Goal: Browse casually

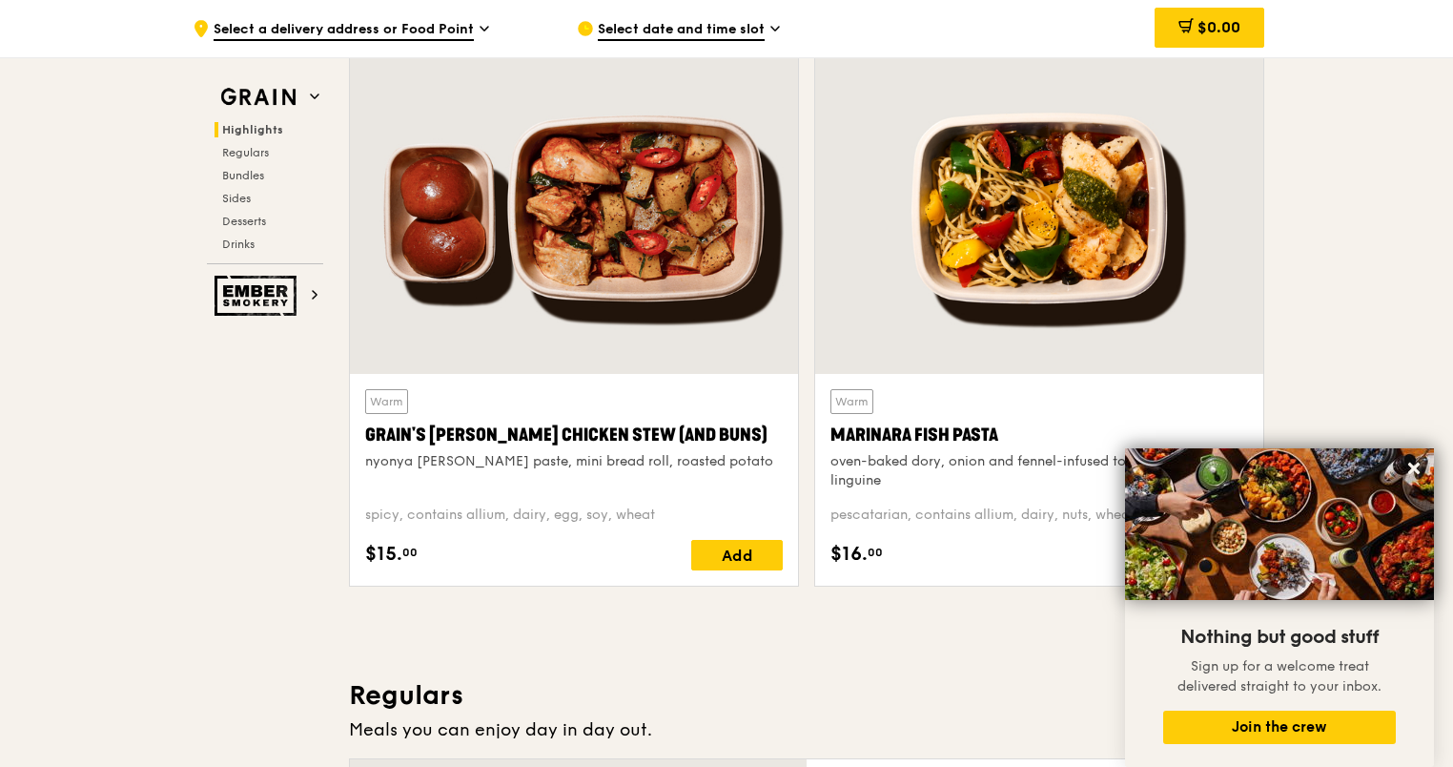
scroll to position [477, 0]
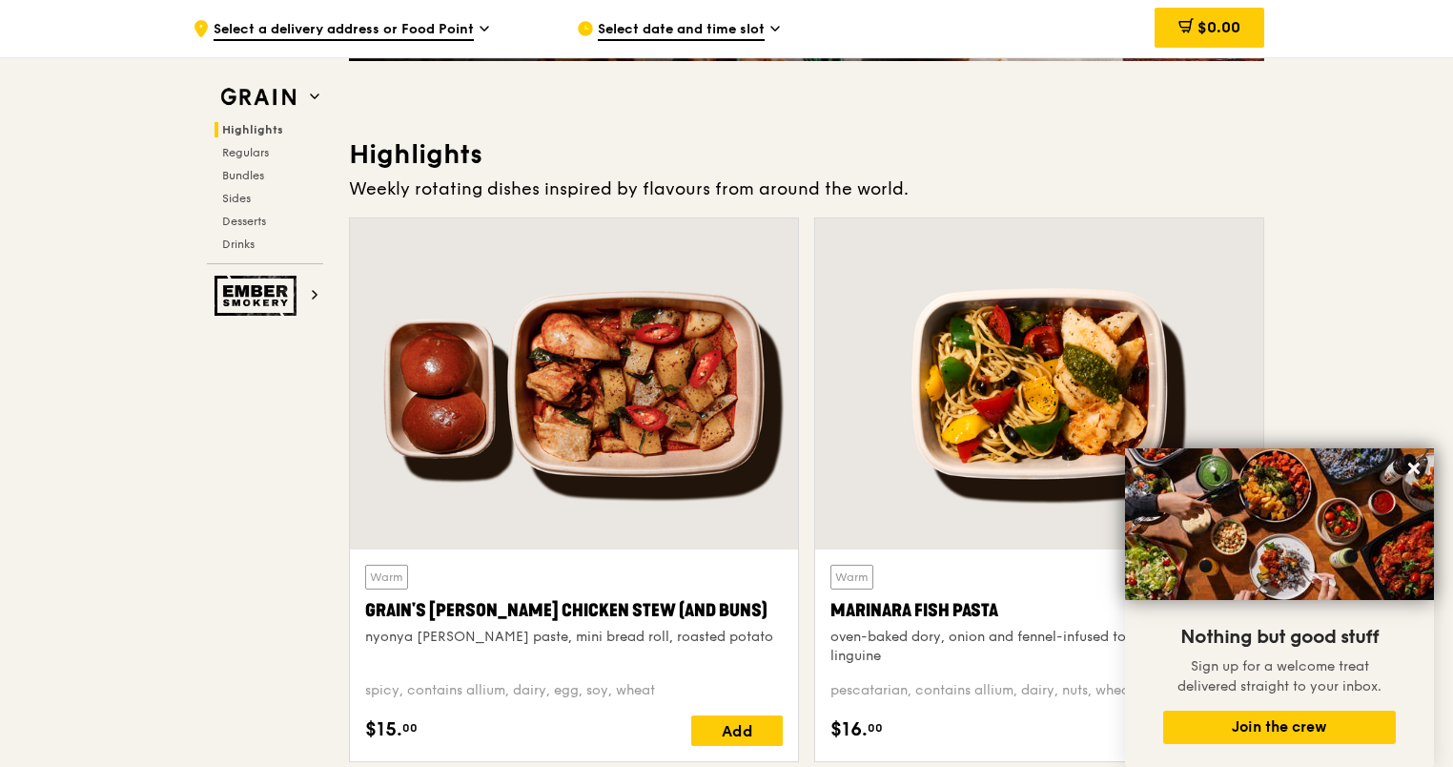
click at [1423, 472] on button at bounding box center [1414, 468] width 31 height 31
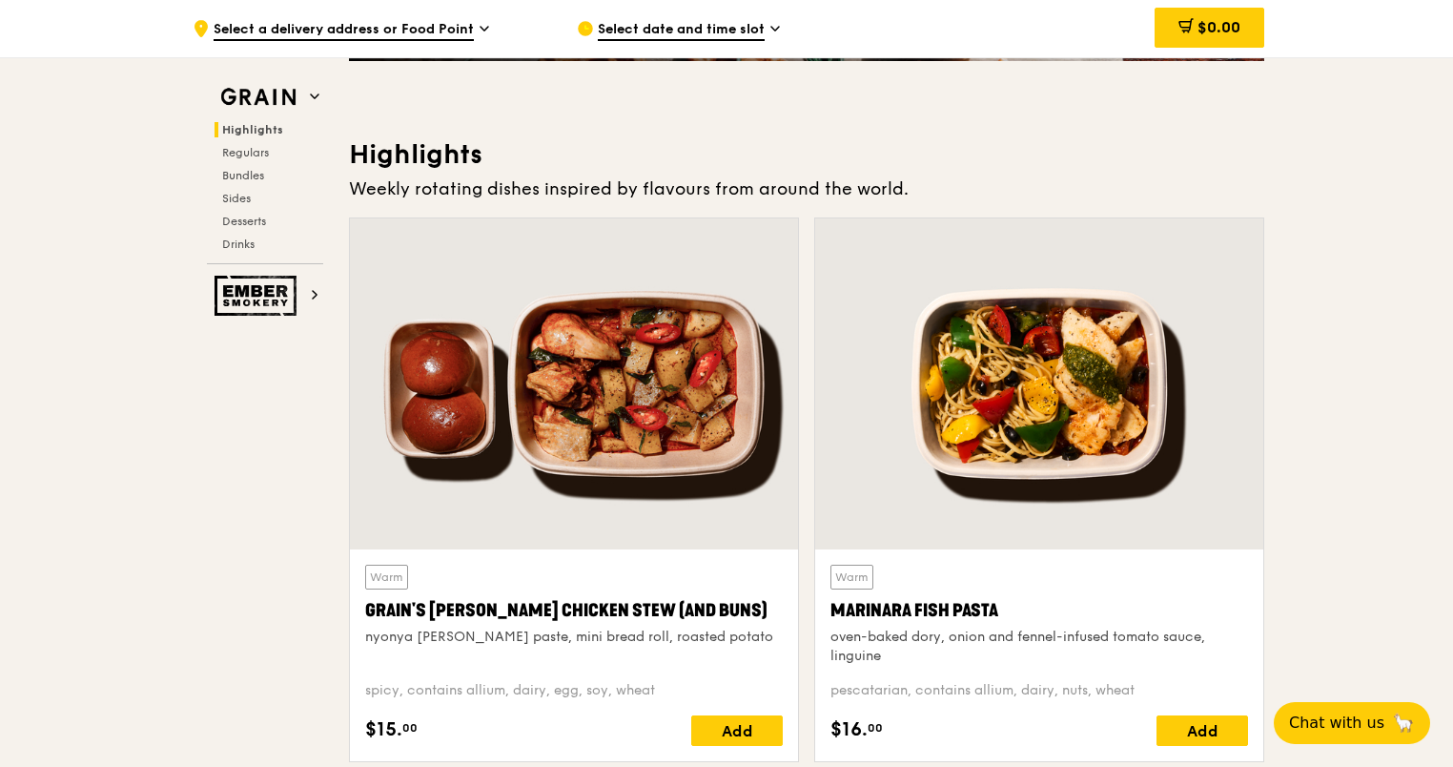
drag, startPoint x: 344, startPoint y: 192, endPoint x: 909, endPoint y: 187, distance: 564.5
drag, startPoint x: 909, startPoint y: 187, endPoint x: 1010, endPoint y: 180, distance: 101.3
click at [1010, 180] on div "Weekly rotating dishes inspired by flavours from around the world." at bounding box center [806, 188] width 915 height 27
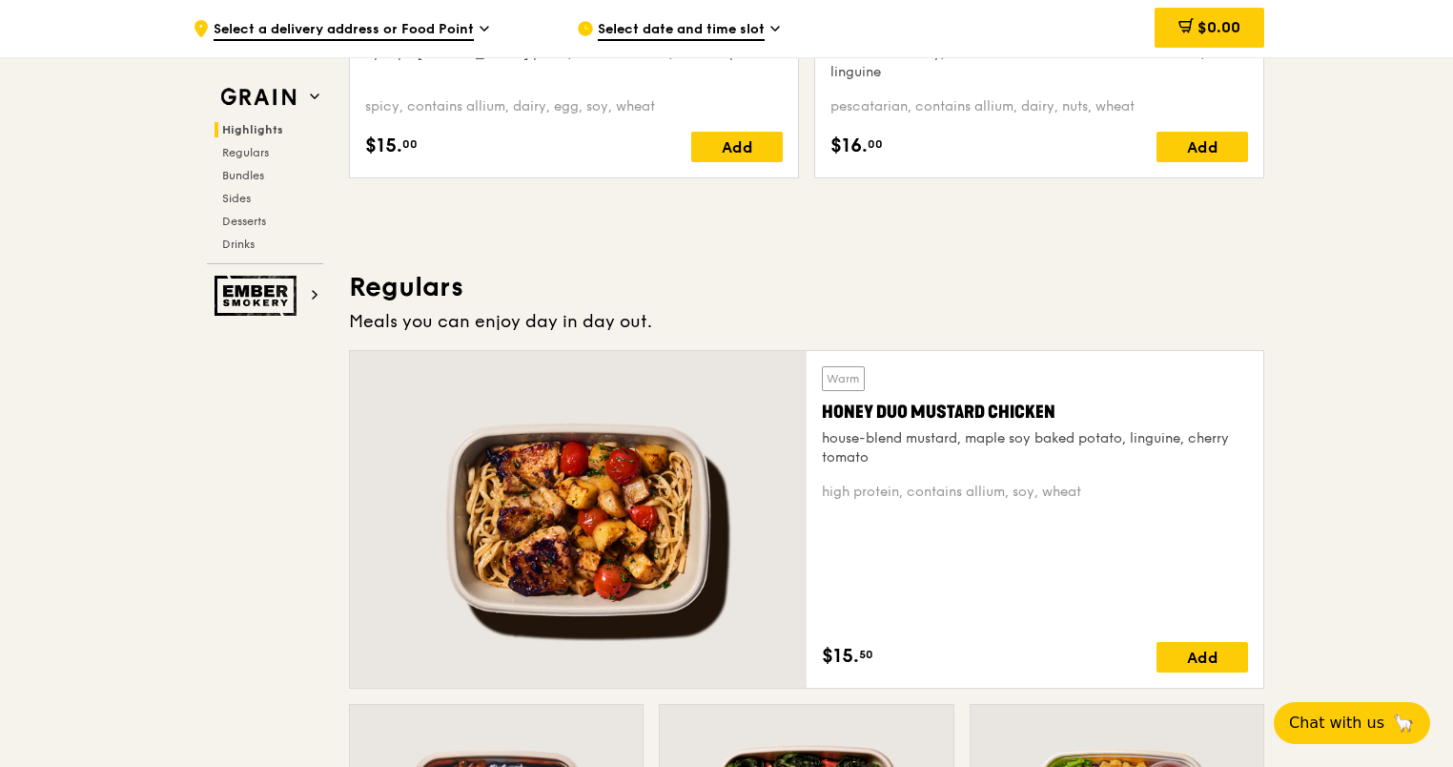
scroll to position [1144, 0]
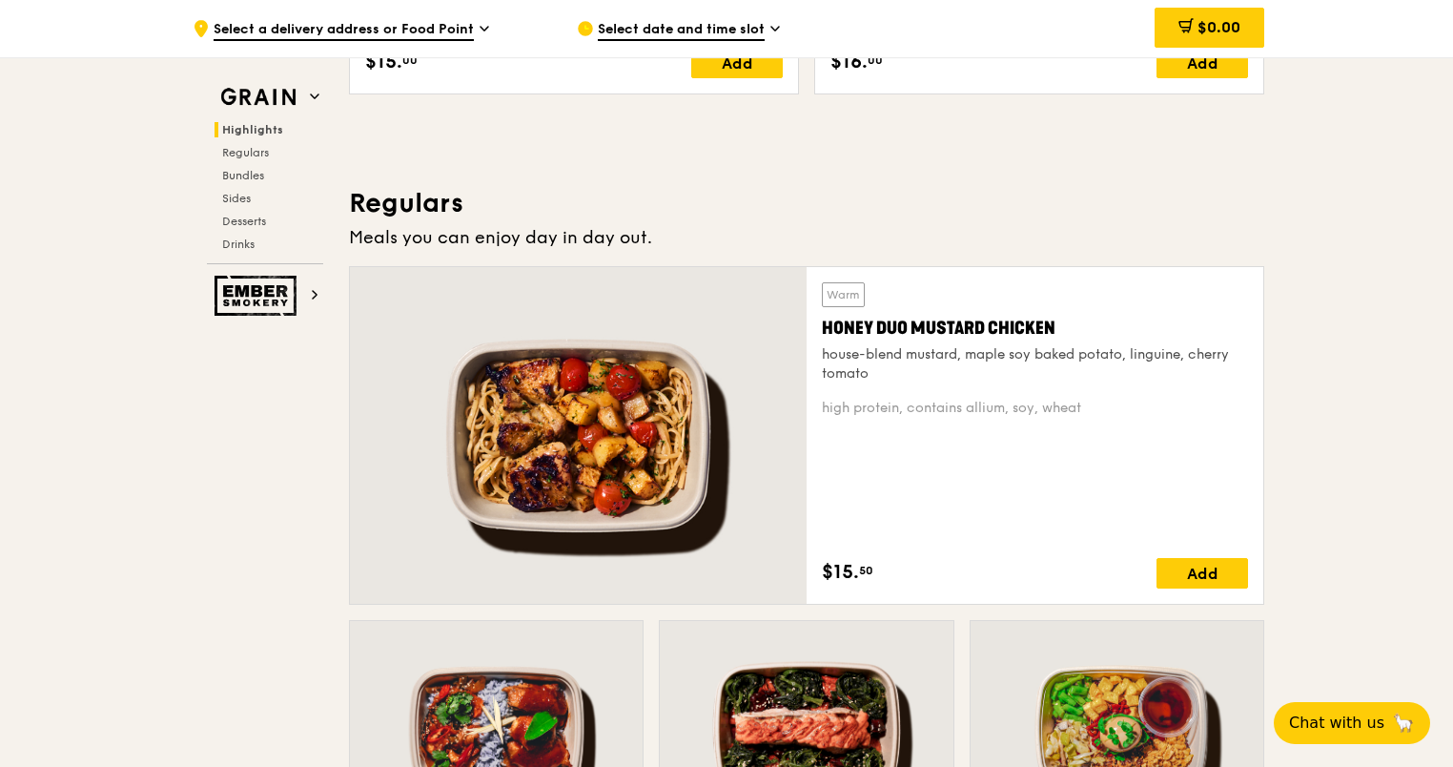
drag, startPoint x: 360, startPoint y: 240, endPoint x: 759, endPoint y: 220, distance: 399.1
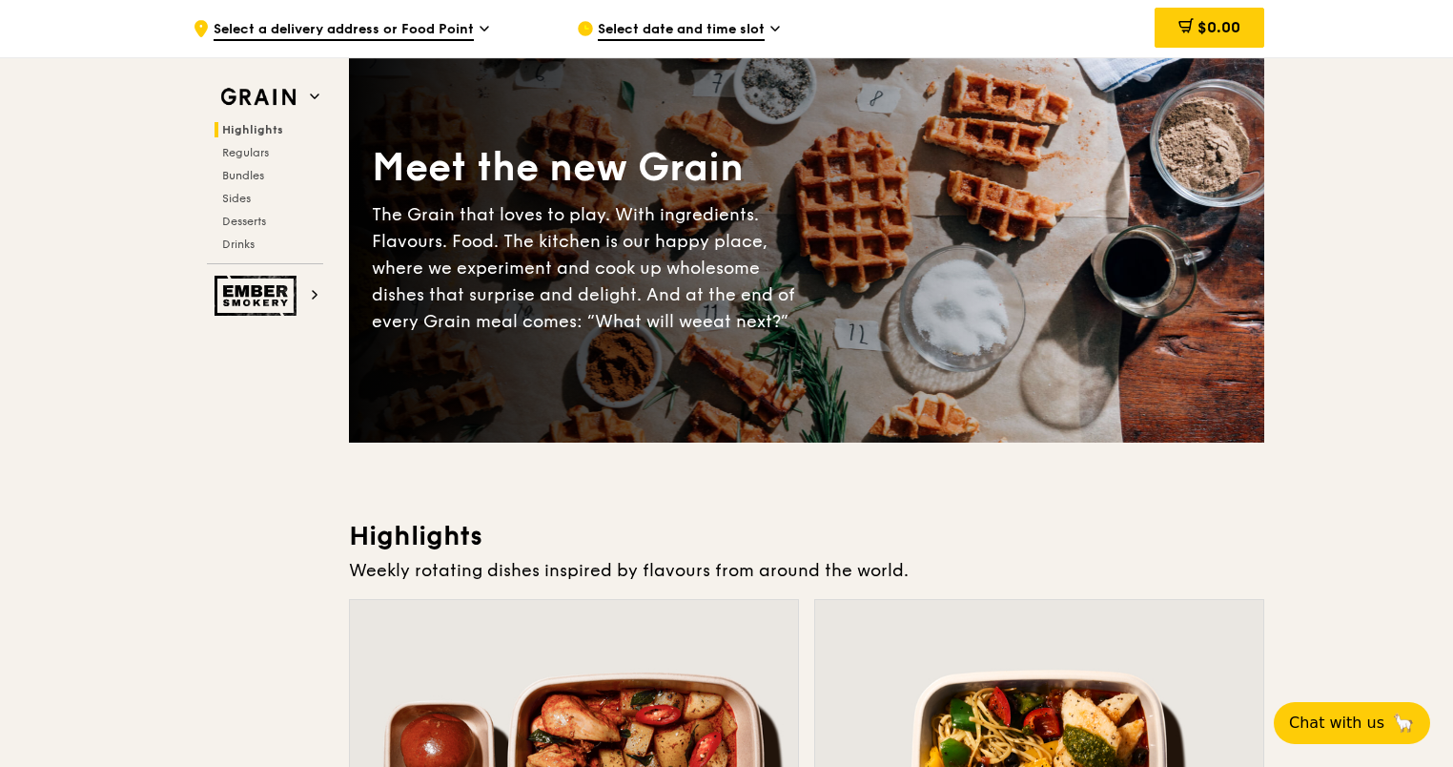
scroll to position [0, 0]
